Goal: Task Accomplishment & Management: Use online tool/utility

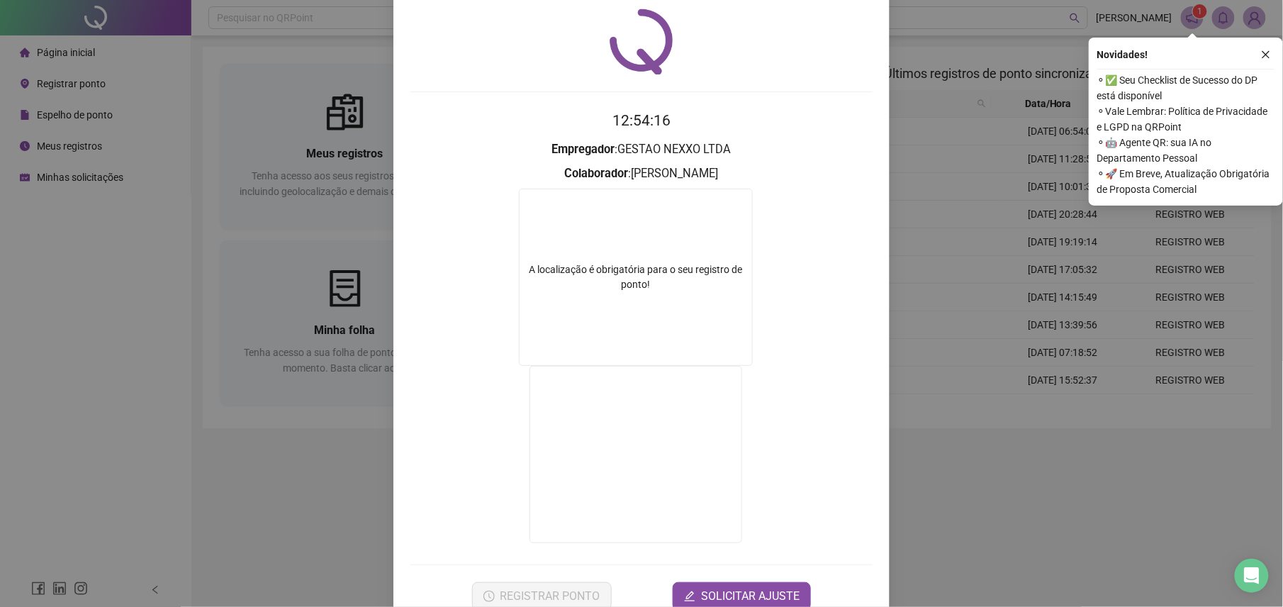
scroll to position [77, 0]
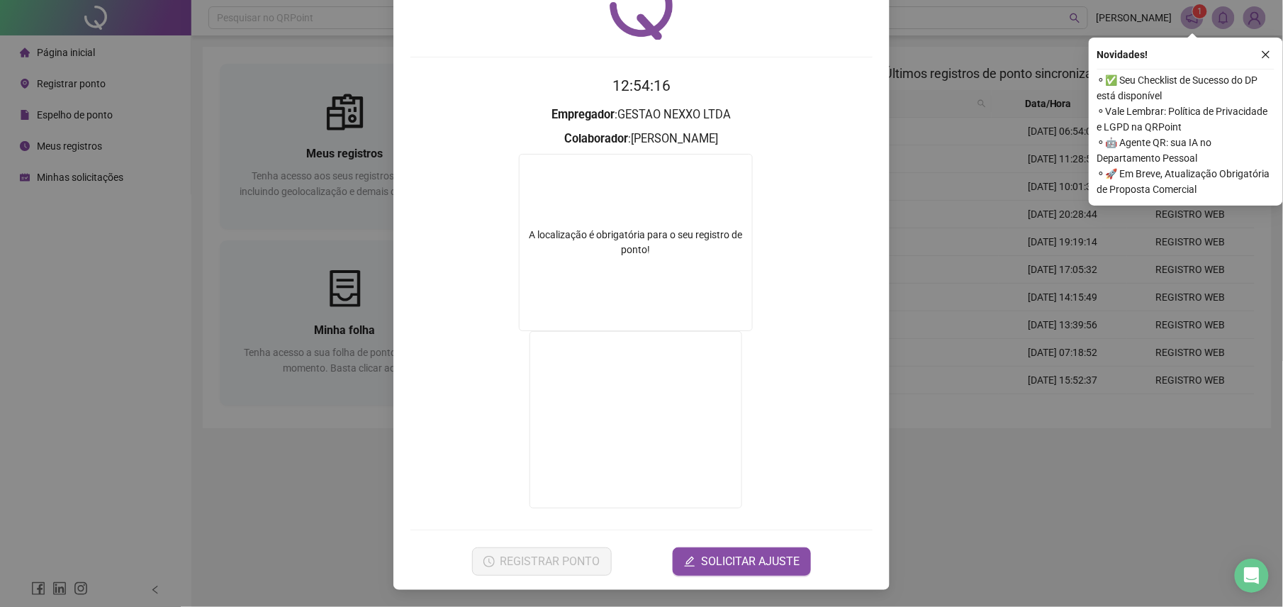
click at [281, 498] on div "Registro de ponto web 12:54:16 Empregador : GESTAO NEXXO LTDA Colaborador : [PE…" at bounding box center [641, 303] width 1283 height 607
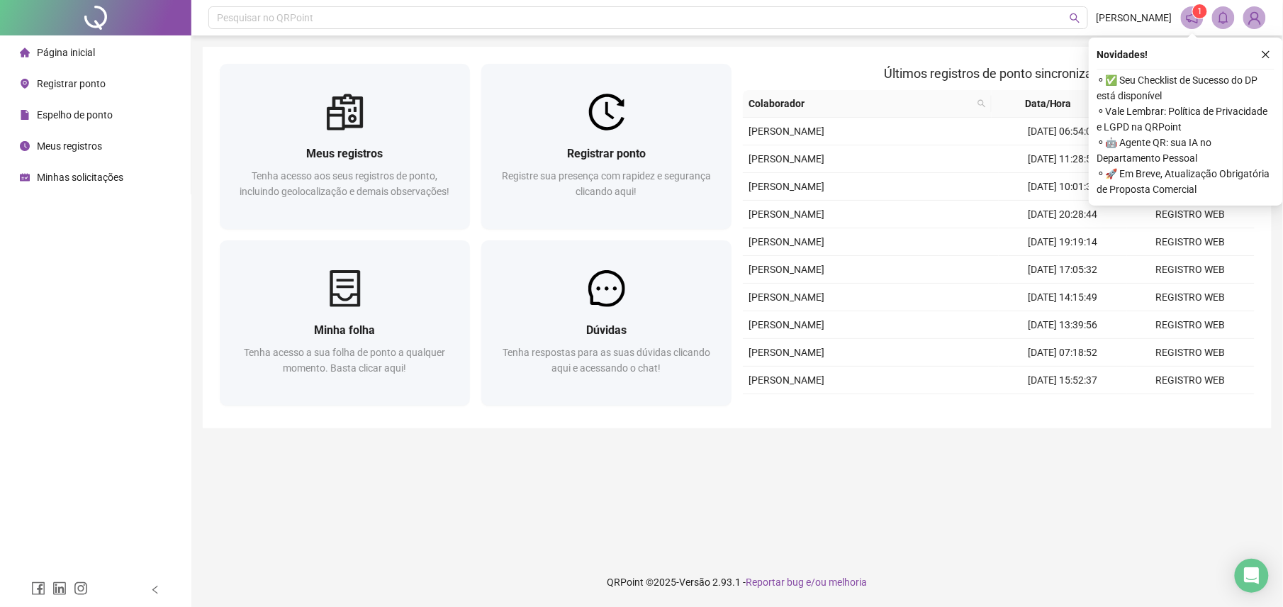
click at [477, 153] on div "Registrar ponto Registre sua presença com rapidez e segurança clicando aqui!" at bounding box center [607, 149] width 262 height 171
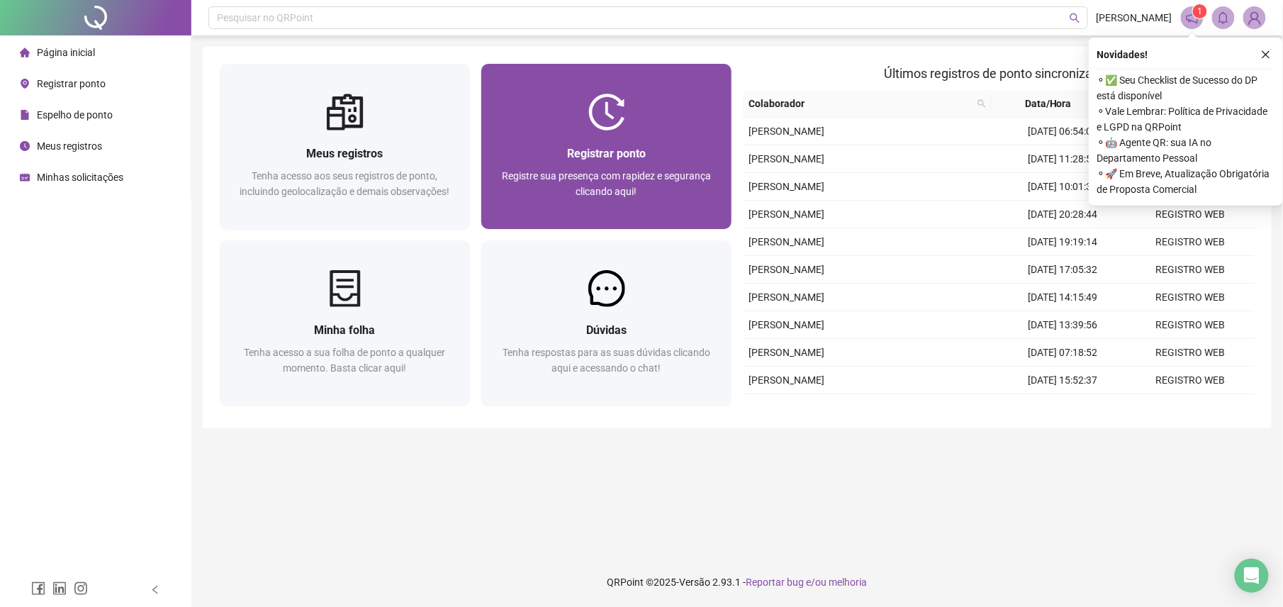
click at [515, 135] on div "Registrar ponto Registre sua presença com rapidez e segurança clicando aqui!" at bounding box center [606, 179] width 250 height 99
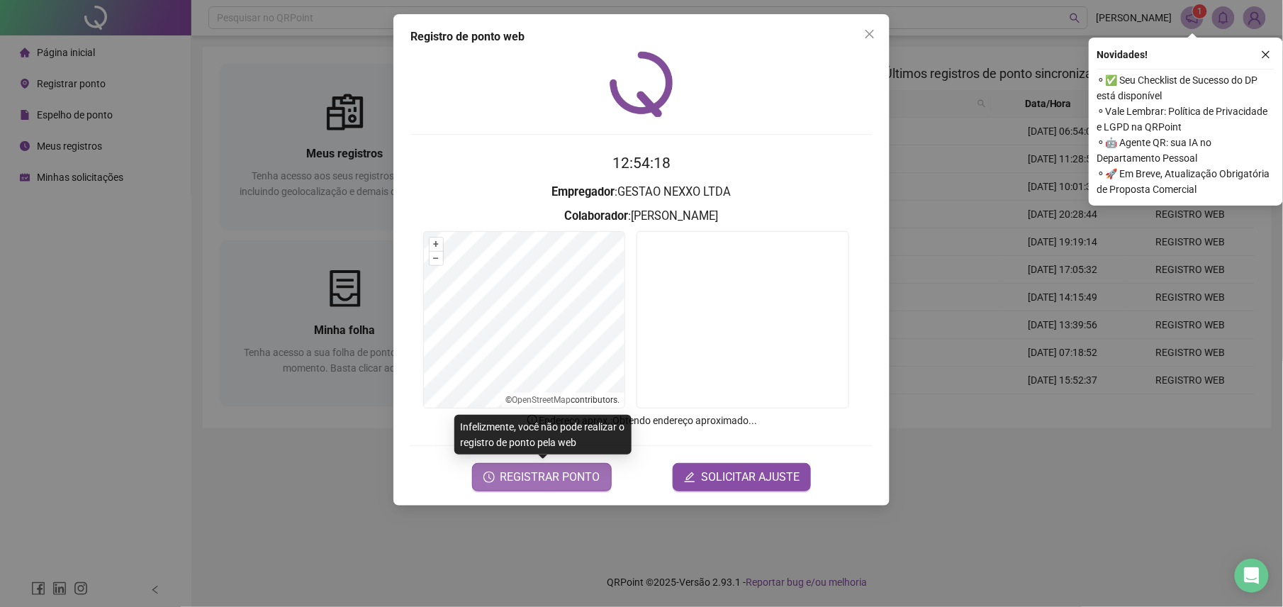
click at [563, 478] on span "REGISTRAR PONTO" at bounding box center [550, 476] width 100 height 17
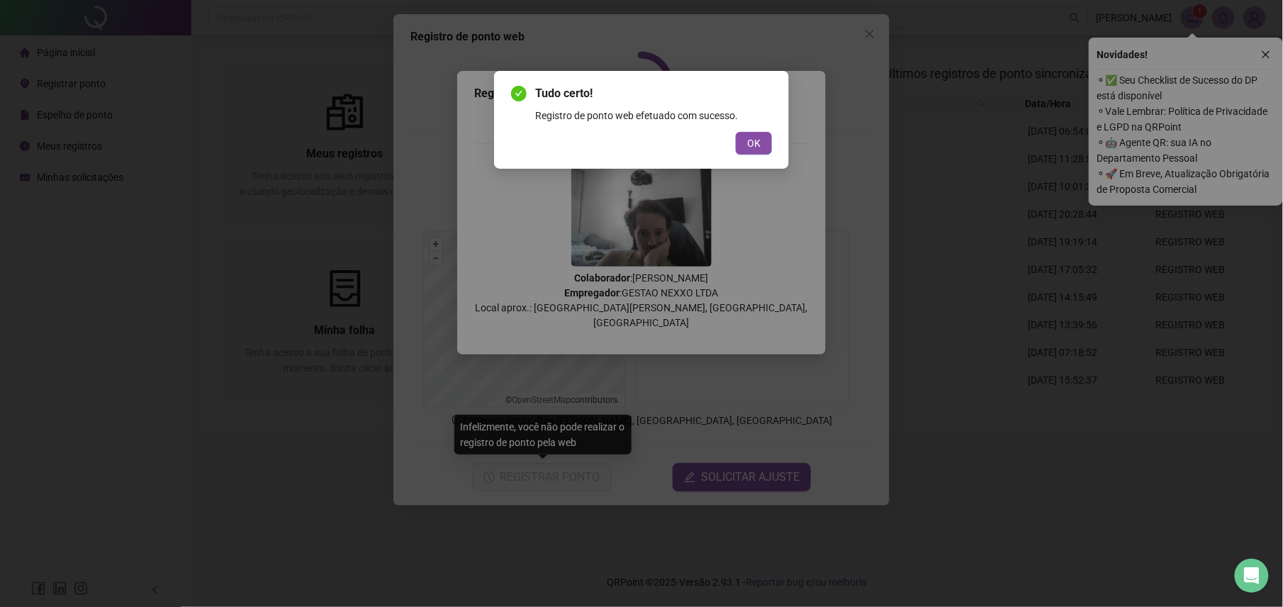
drag, startPoint x: 755, startPoint y: 137, endPoint x: 770, endPoint y: 131, distance: 15.9
click at [755, 139] on span "OK" at bounding box center [753, 143] width 13 height 16
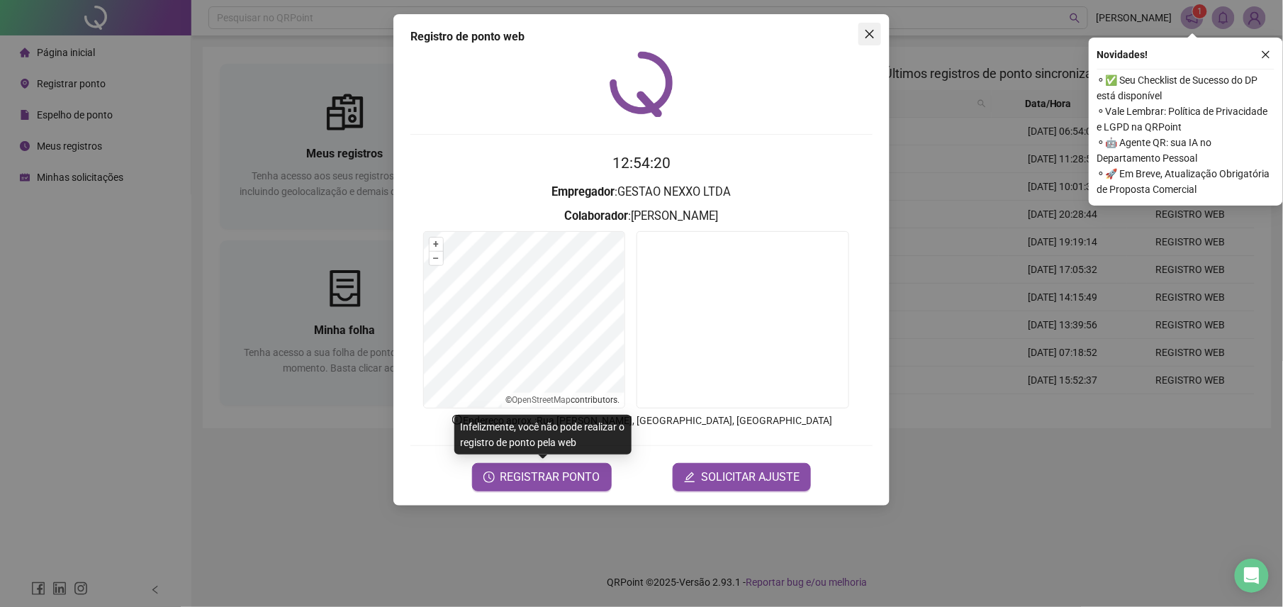
click at [866, 40] on button "Close" at bounding box center [869, 34] width 23 height 23
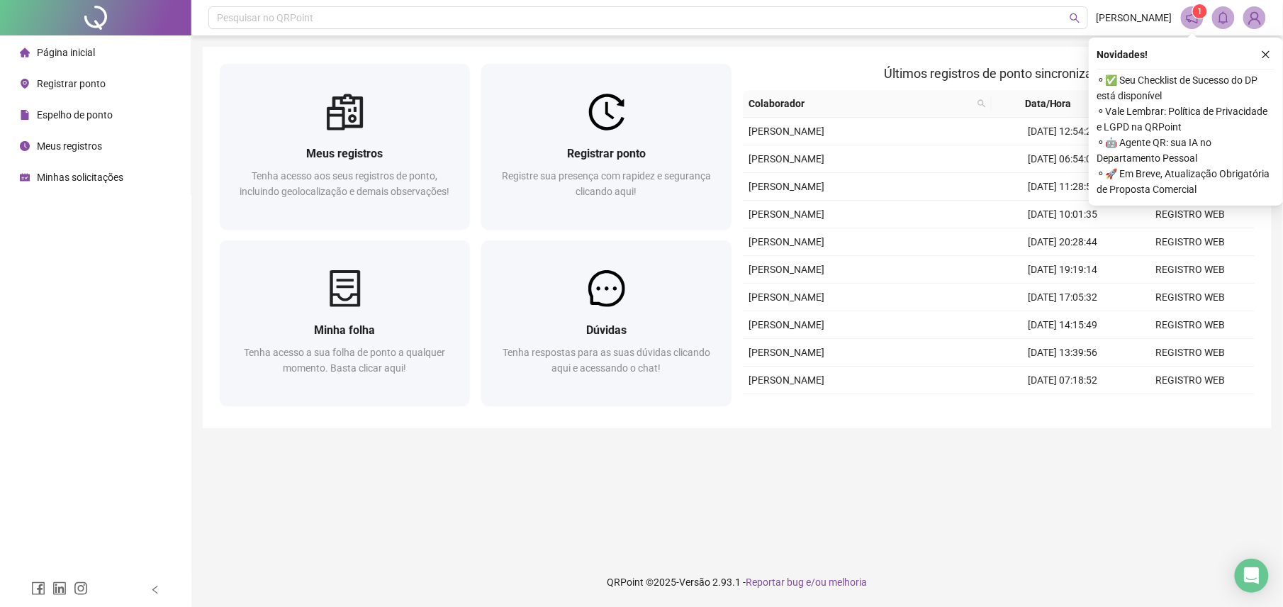
drag, startPoint x: 1263, startPoint y: 55, endPoint x: 1194, endPoint y: 142, distance: 111.5
click at [1264, 57] on icon "close" at bounding box center [1266, 55] width 10 height 10
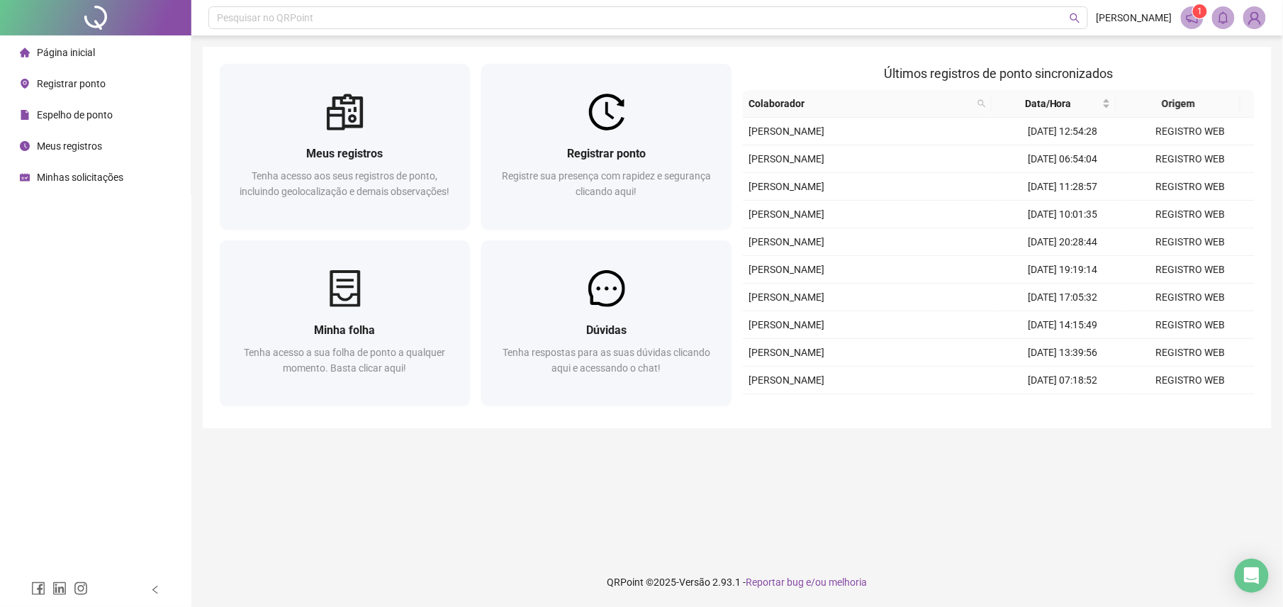
click at [905, 537] on main "Meus registros Tenha acesso aos seus registros de ponto, incluindo geolocalizaç…" at bounding box center [737, 296] width 1069 height 499
